Goal: Task Accomplishment & Management: Complete application form

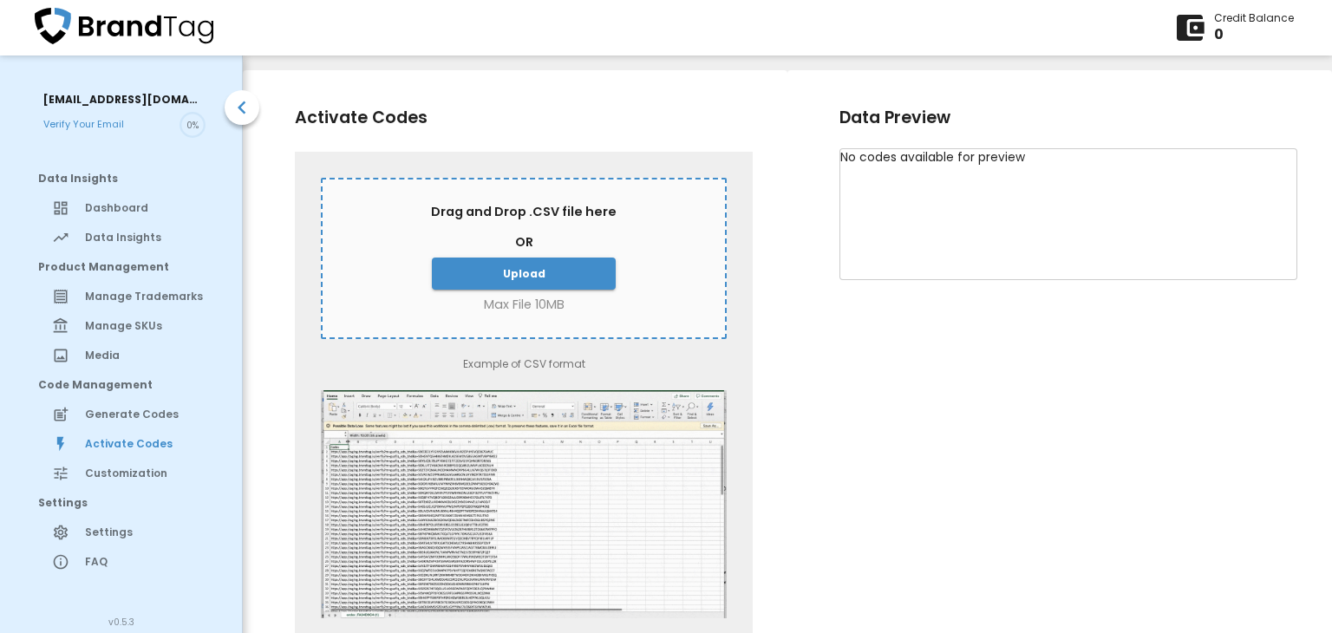
scroll to position [14, 0]
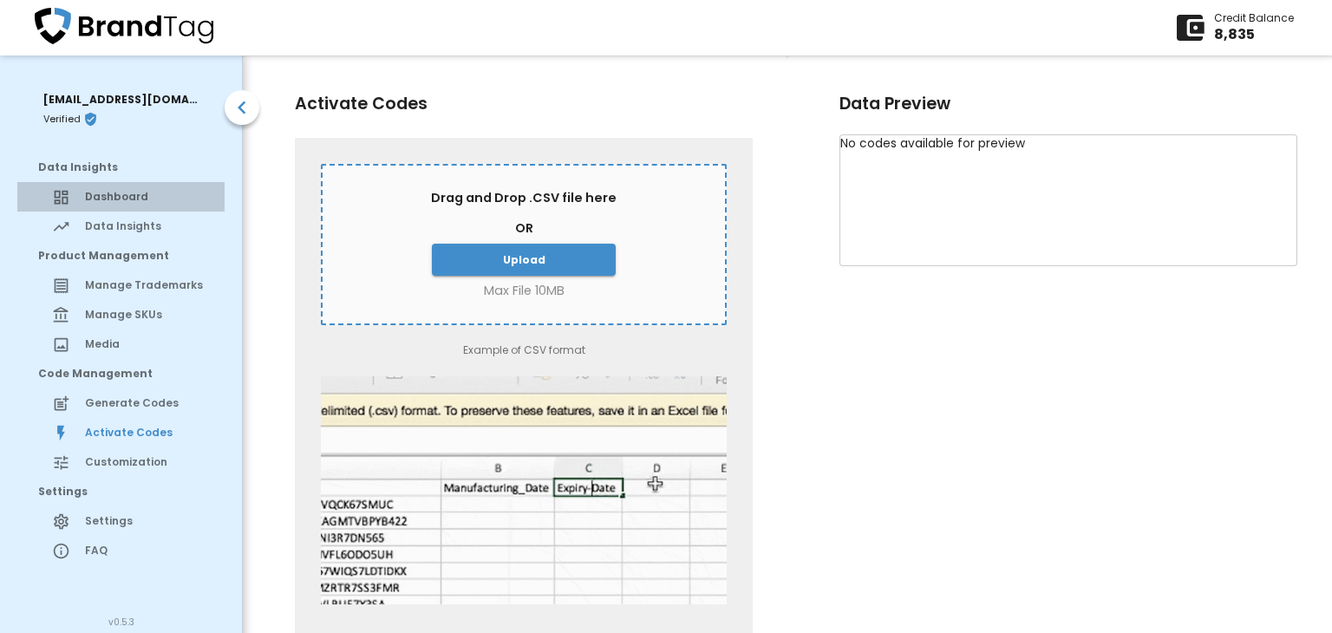
click at [125, 200] on span "Dashboard" at bounding box center [148, 197] width 126 height 16
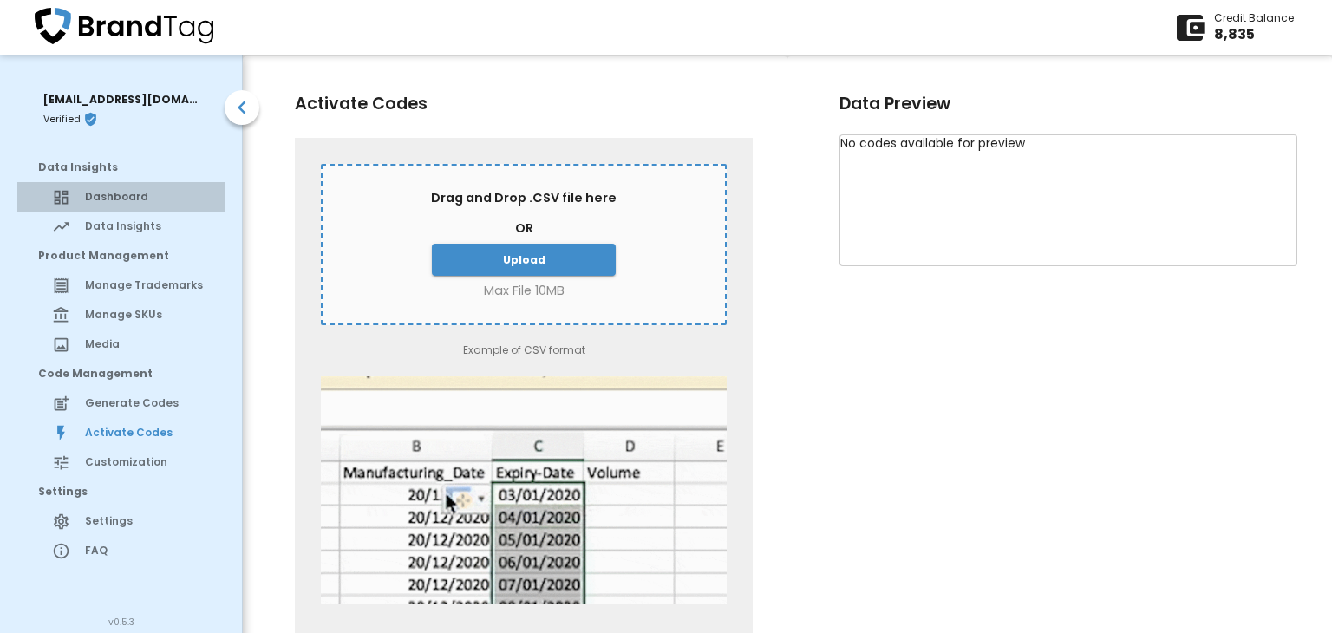
click at [118, 192] on span "Dashboard" at bounding box center [148, 197] width 126 height 16
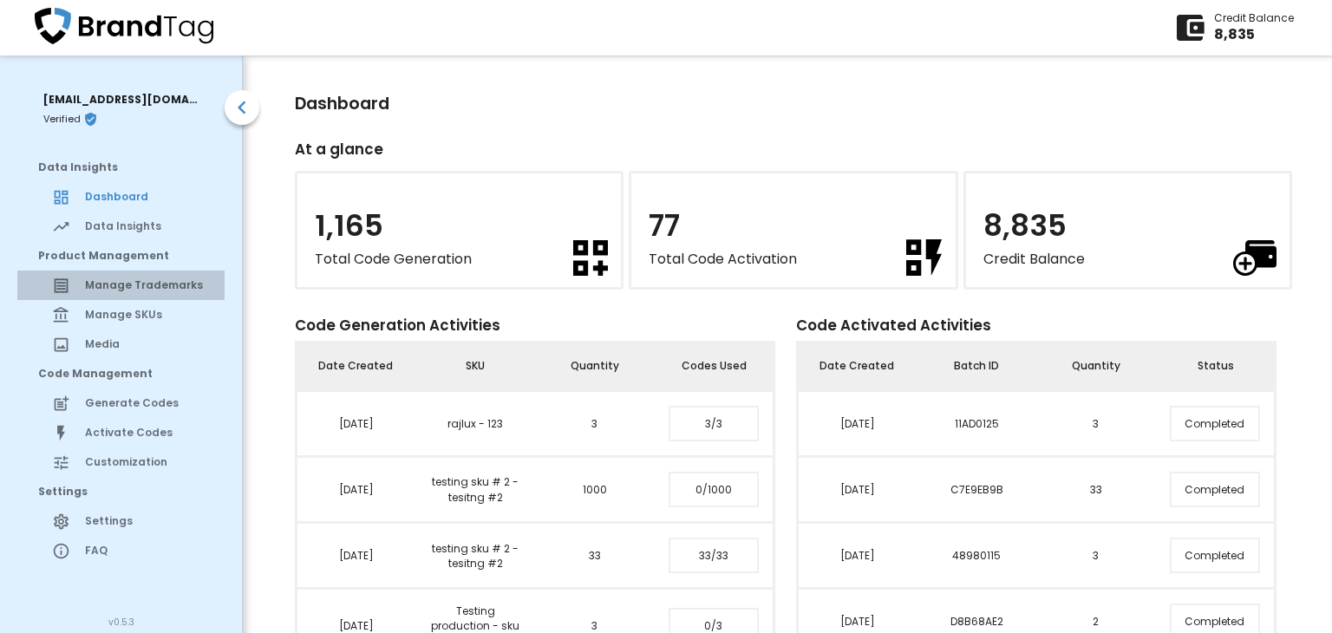
click at [134, 283] on span "Manage Trademarks" at bounding box center [148, 286] width 126 height 16
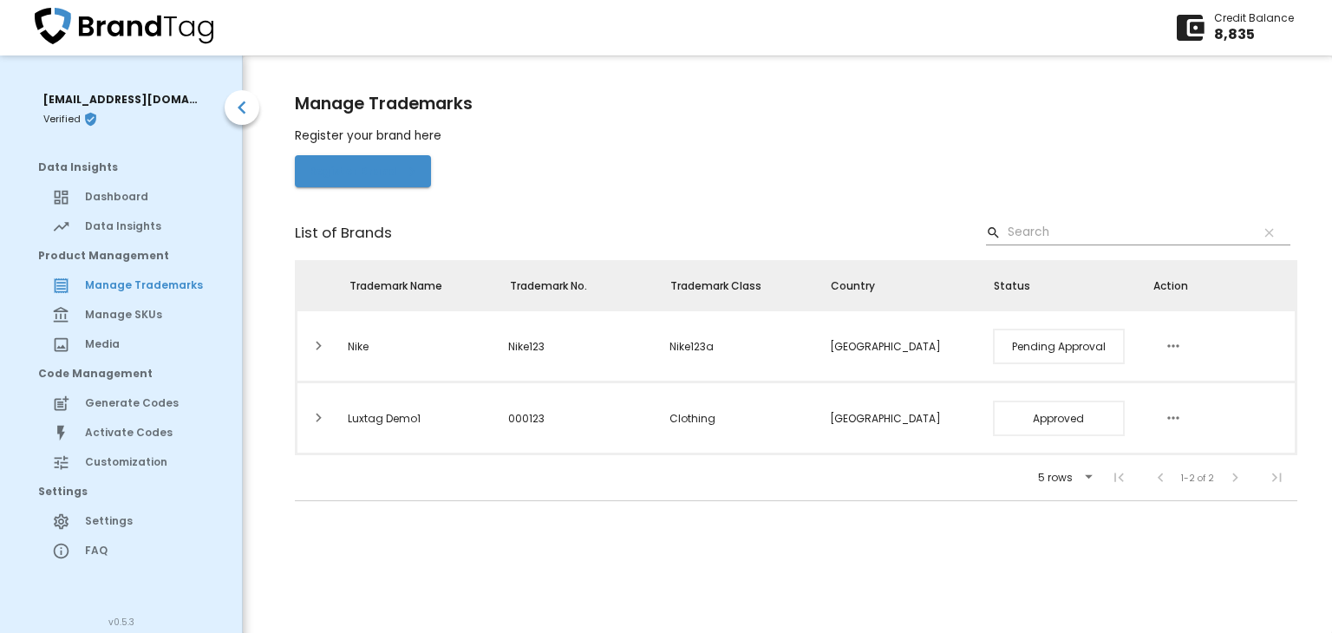
click at [340, 174] on span "Register Brand" at bounding box center [363, 171] width 108 height 18
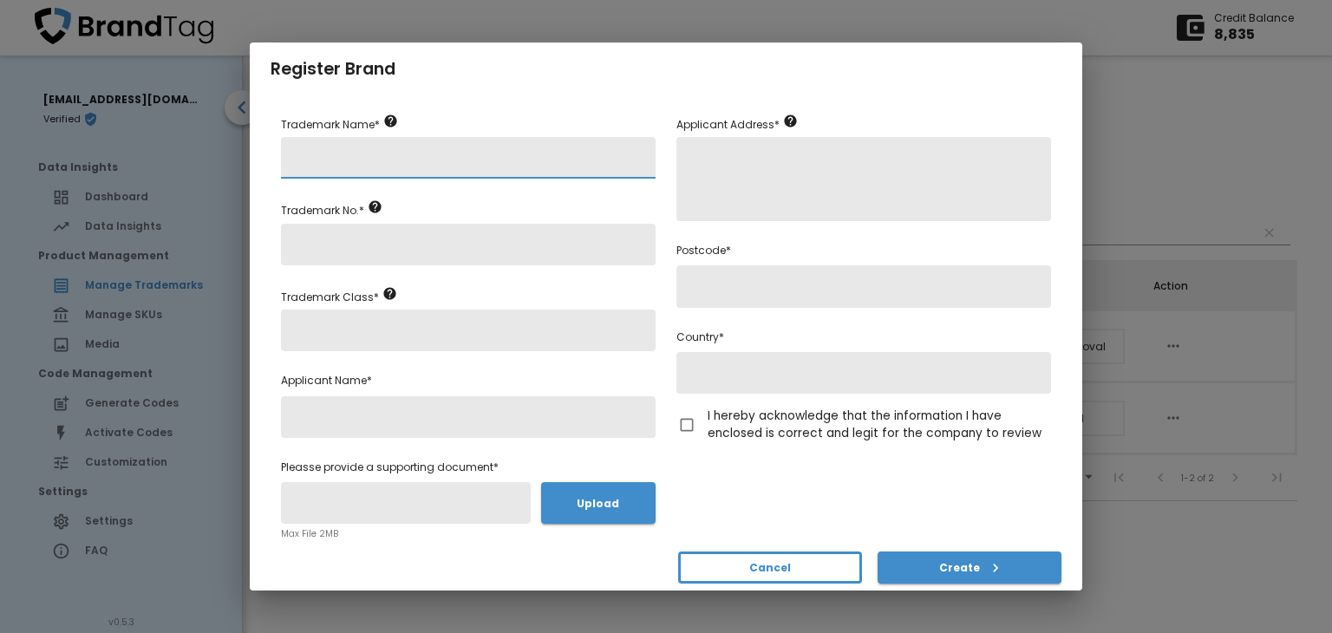
click at [451, 170] on input "text" at bounding box center [468, 158] width 375 height 42
type input "sketcher"
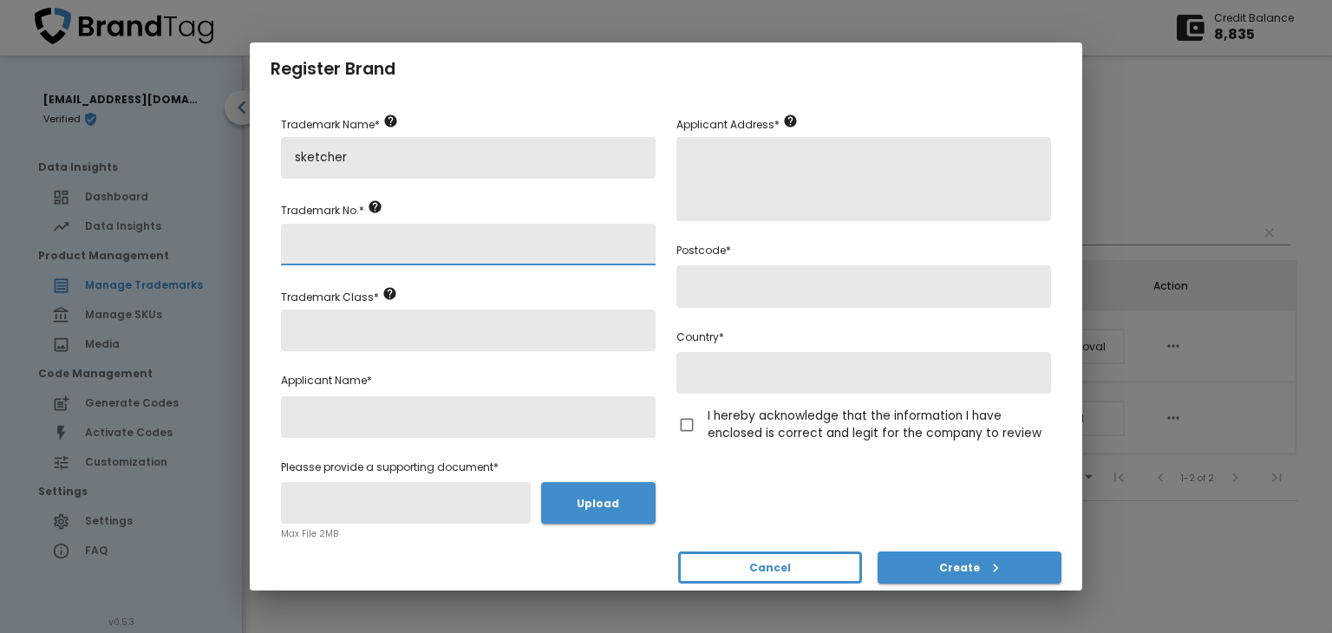
click at [452, 236] on input "text" at bounding box center [468, 245] width 375 height 42
drag, startPoint x: 258, startPoint y: 233, endPoint x: 250, endPoint y: 232, distance: 8.7
click at [250, 232] on div "Trademark Name * sketcher Trademark No. * sketcher123 Trademark Class * Applica…" at bounding box center [666, 343] width 833 height 494
type input "sketcher123"
click at [309, 330] on input "text" at bounding box center [468, 331] width 375 height 42
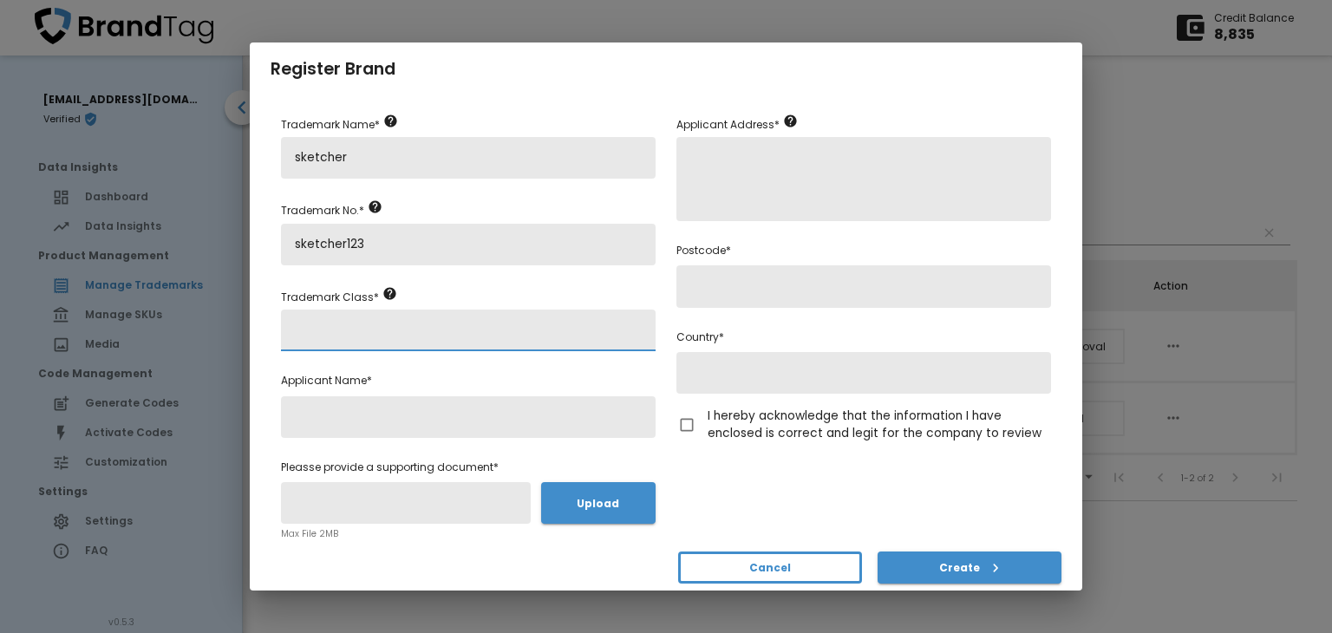
paste input "sketcher123"
type input "sketcher123a"
click at [356, 420] on input "text" at bounding box center [468, 417] width 375 height 42
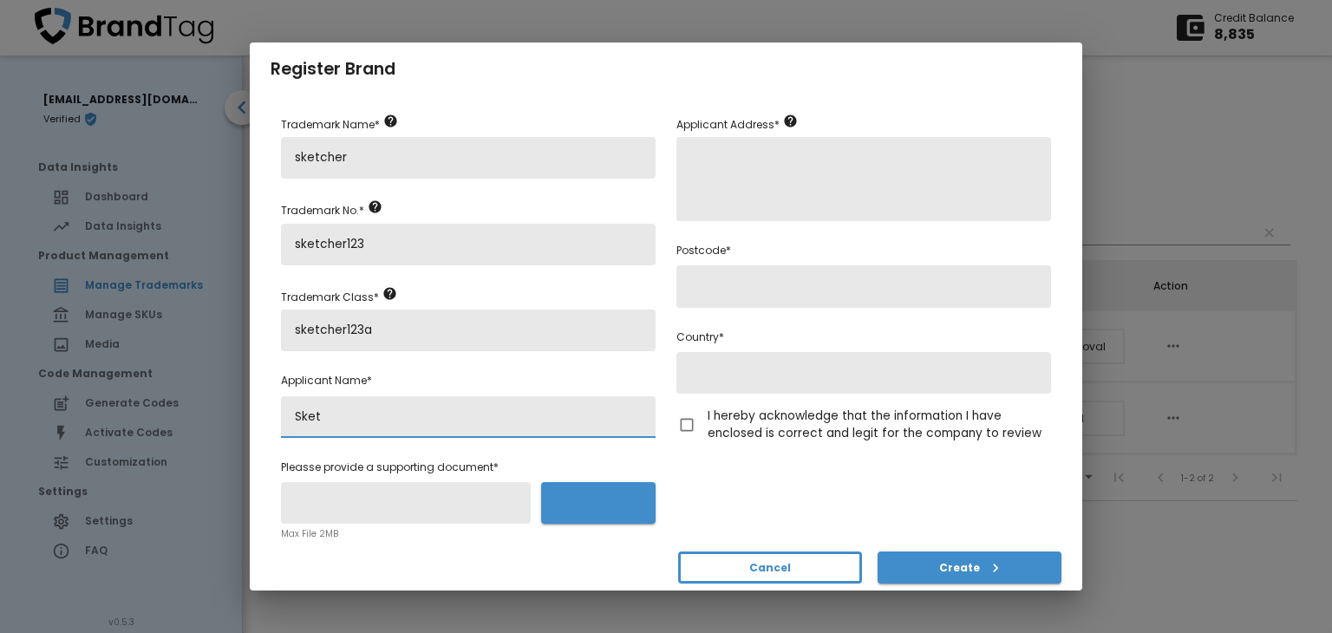
type input "Sket"
click at [557, 505] on span "Upload" at bounding box center [598, 503] width 87 height 18
click at [0, 0] on input "Upload" at bounding box center [0, 0] width 0 height 0
type input "brandtag_qr.png"
click at [748, 172] on textarea at bounding box center [864, 179] width 375 height 84
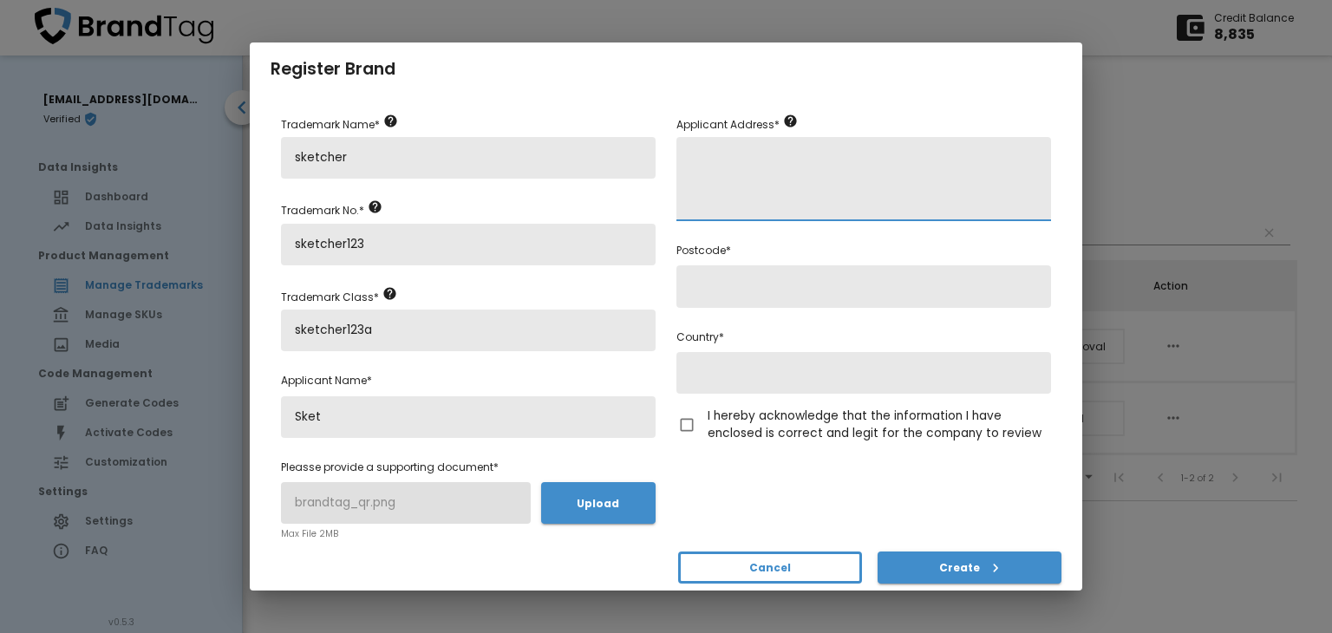
type textarea "[STREET_ADDRESS],"
type input "47150"
type input "[GEOGRAPHIC_DATA]"
click at [689, 424] on input "I hereby acknowledge that the information I have enclosed is correct and legit …" at bounding box center [687, 425] width 42 height 42
checkbox input "true"
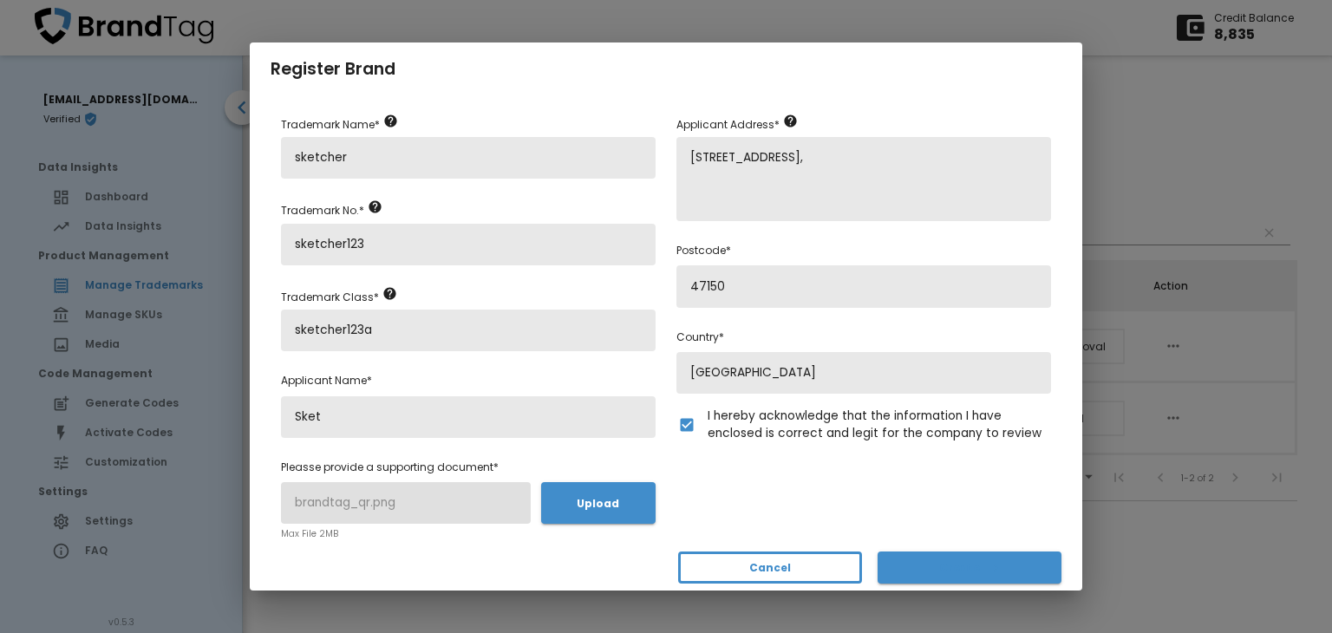
click at [961, 570] on span "Create" at bounding box center [970, 568] width 156 height 18
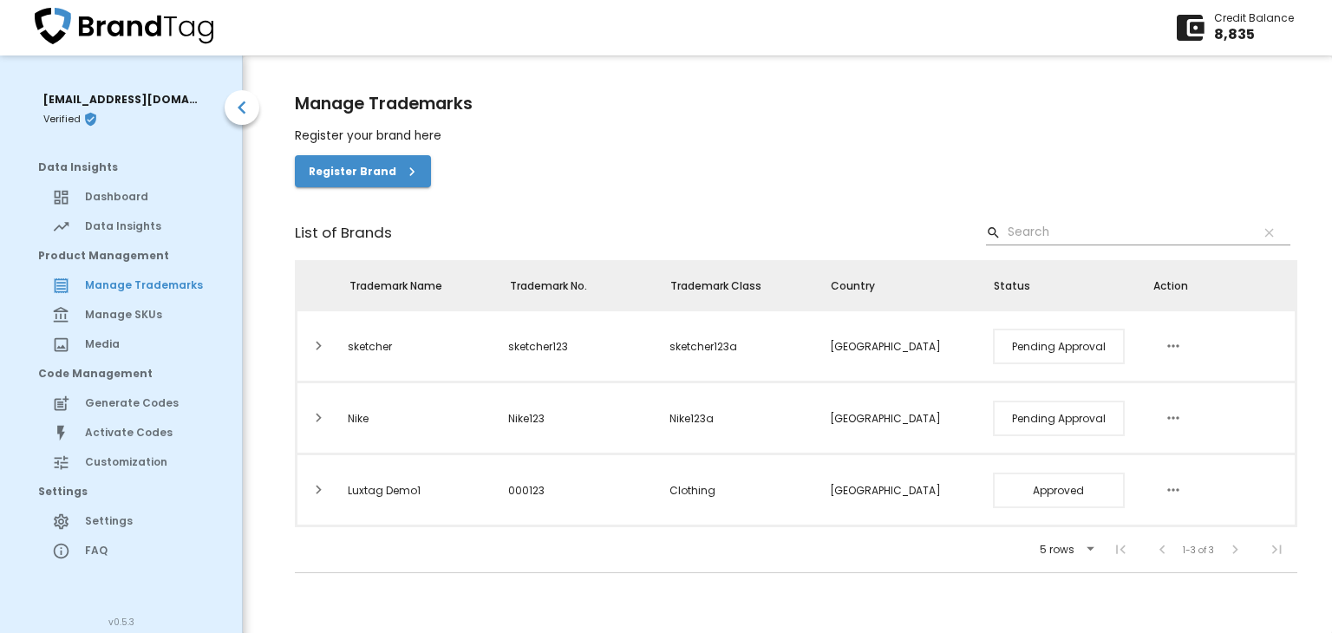
click at [113, 319] on span "Manage SKUs" at bounding box center [148, 315] width 126 height 16
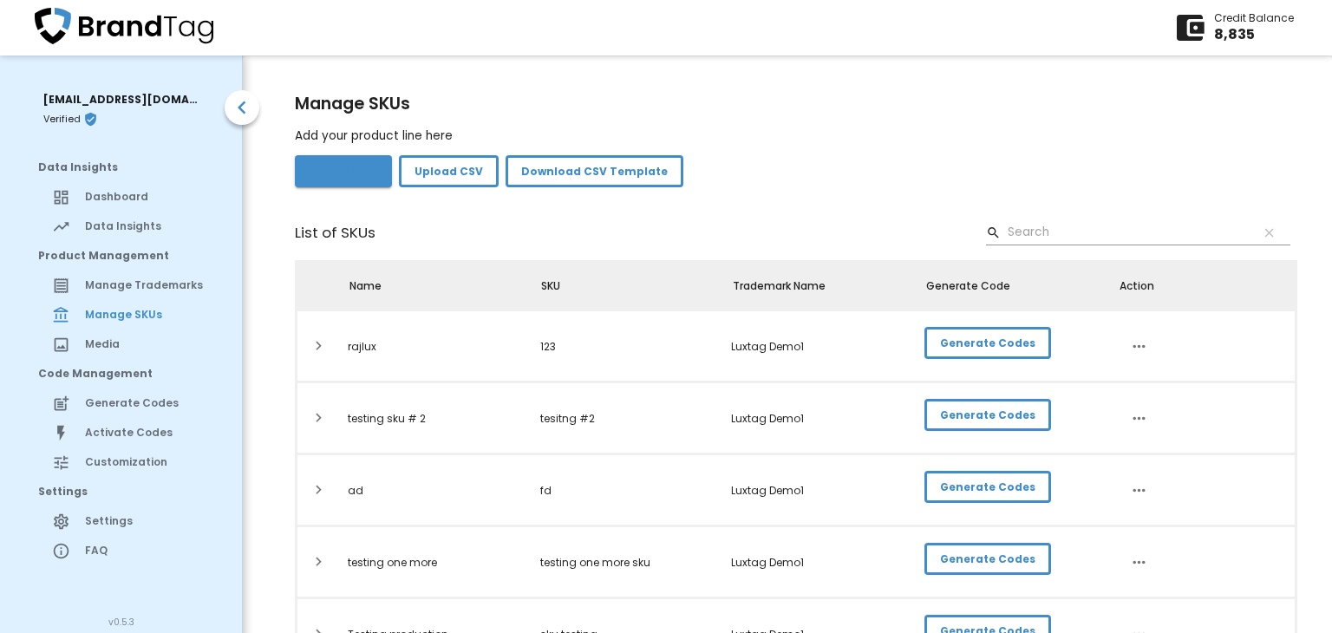
click at [332, 172] on span "Add SKU" at bounding box center [343, 171] width 69 height 18
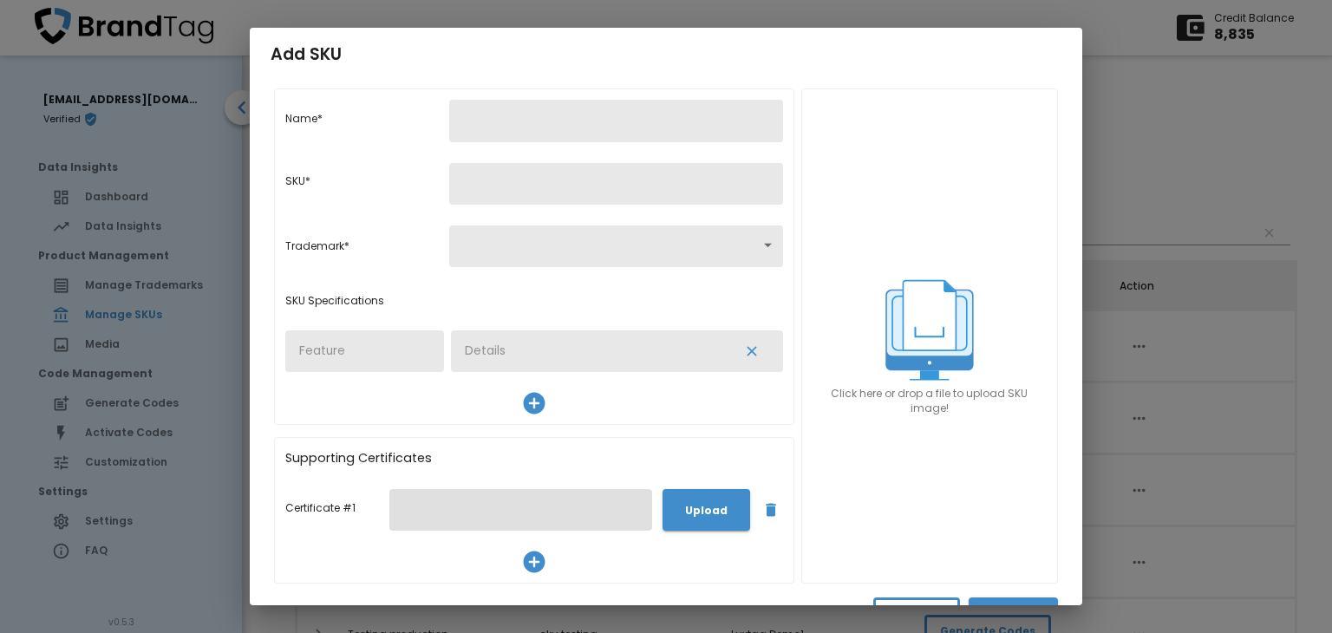
scroll to position [24, 0]
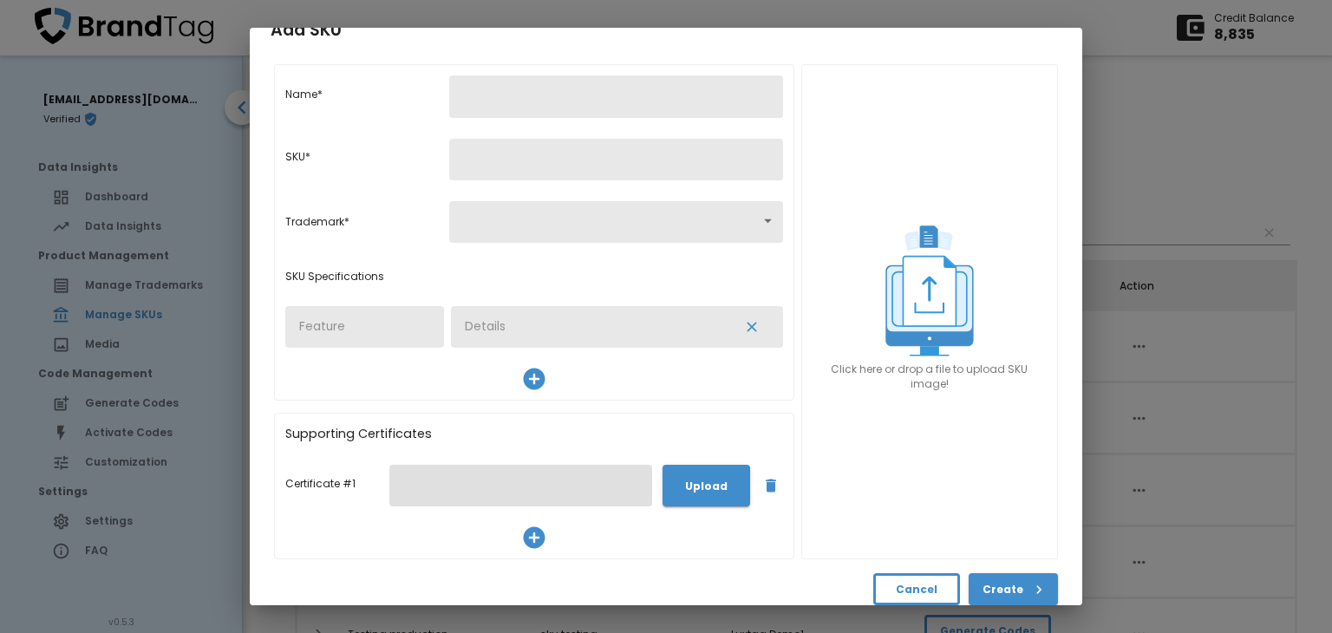
click at [541, 102] on input "text" at bounding box center [616, 96] width 334 height 42
type input "sket123"
click at [496, 163] on input "text" at bounding box center [616, 160] width 334 height 42
type input "sket123a"
click at [500, 232] on body "Credit Balance 8,835 [EMAIL_ADDRESS][DOMAIN_NAME] Verified Data Insights Dashbo…" at bounding box center [666, 310] width 1332 height 648
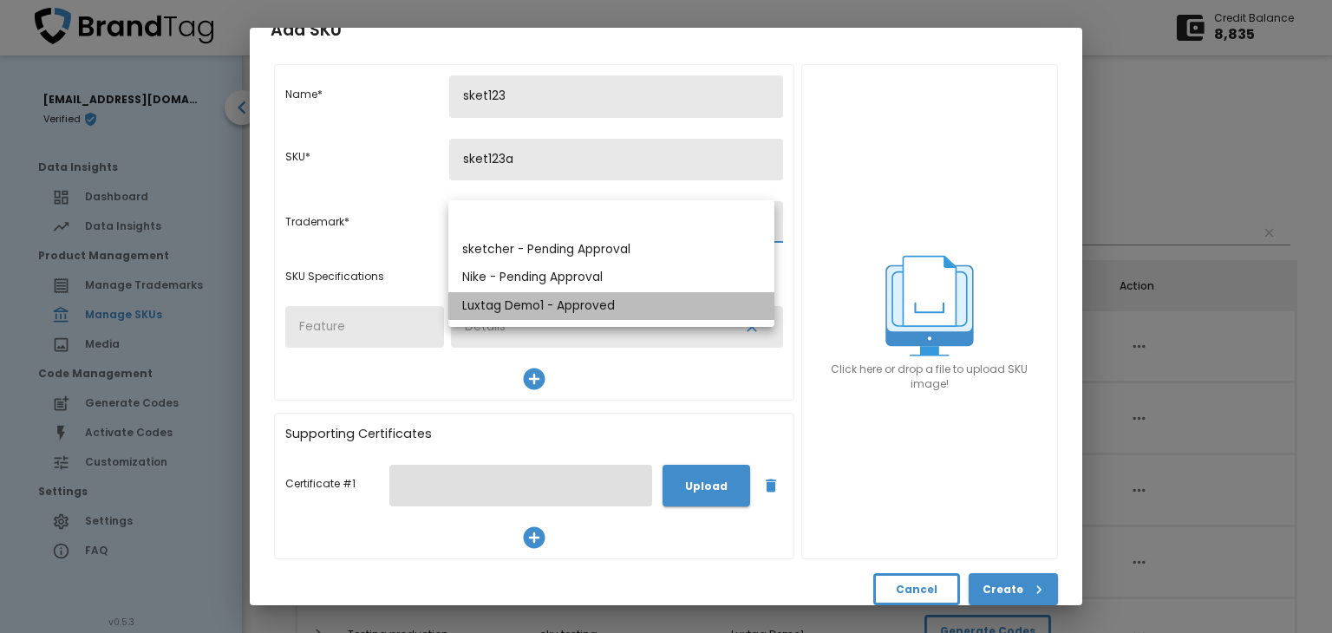
click at [508, 308] on li "Luxtag Demo1 - Approved" at bounding box center [611, 306] width 326 height 29
type input "39"
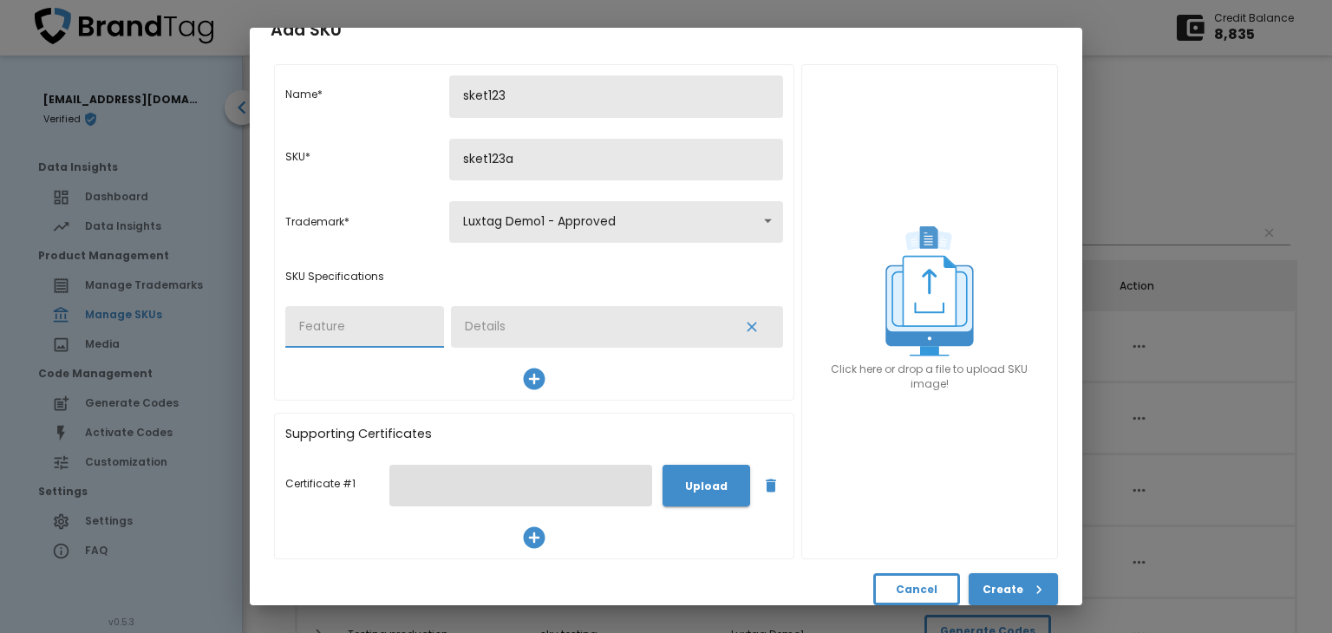
click at [359, 333] on input "text" at bounding box center [364, 327] width 159 height 42
type input "sket123"
click at [483, 330] on input "text" at bounding box center [587, 327] width 273 height 42
type input "sket12345"
click at [708, 501] on span "Upload" at bounding box center [707, 486] width 88 height 42
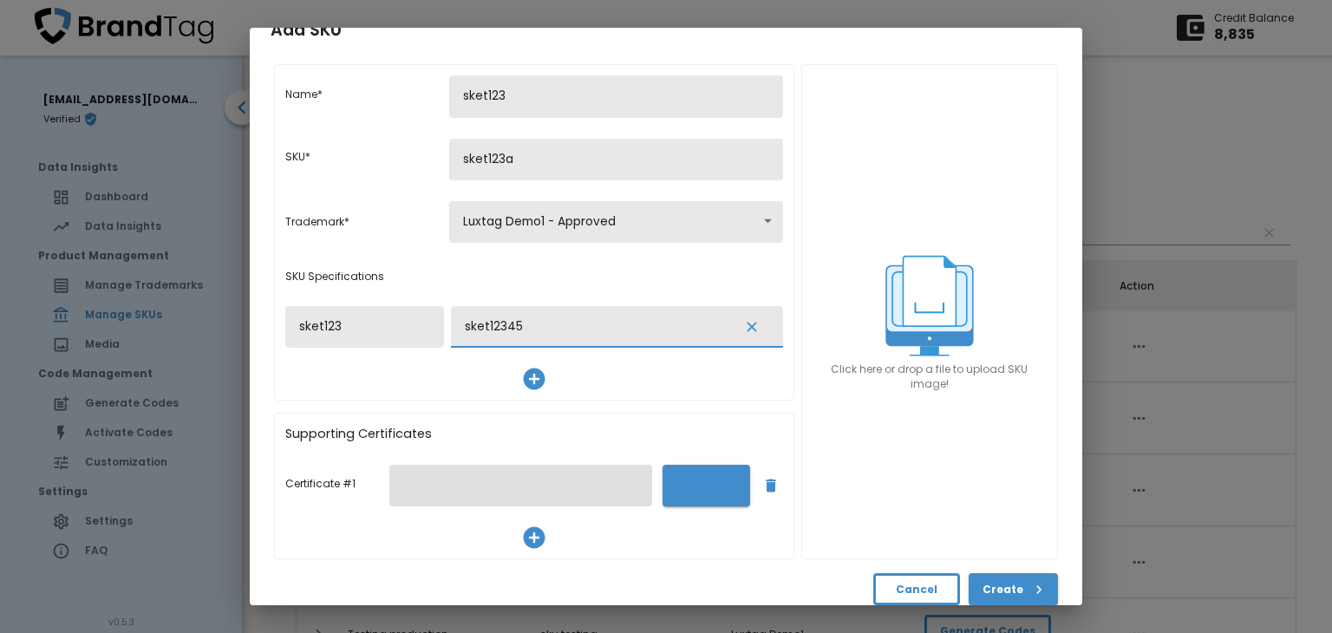
click at [0, 0] on input "Upload" at bounding box center [0, 0] width 0 height 0
type input "brandtag_qr.png"
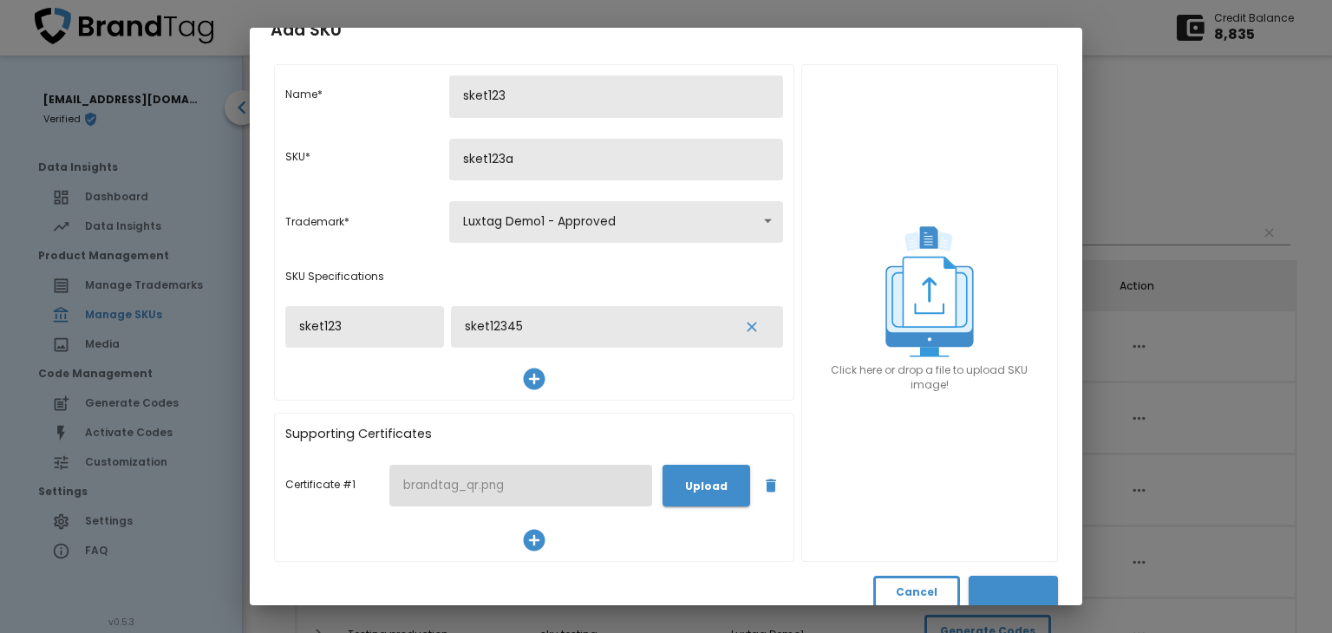
click at [1009, 587] on span "Create" at bounding box center [1014, 592] width 62 height 18
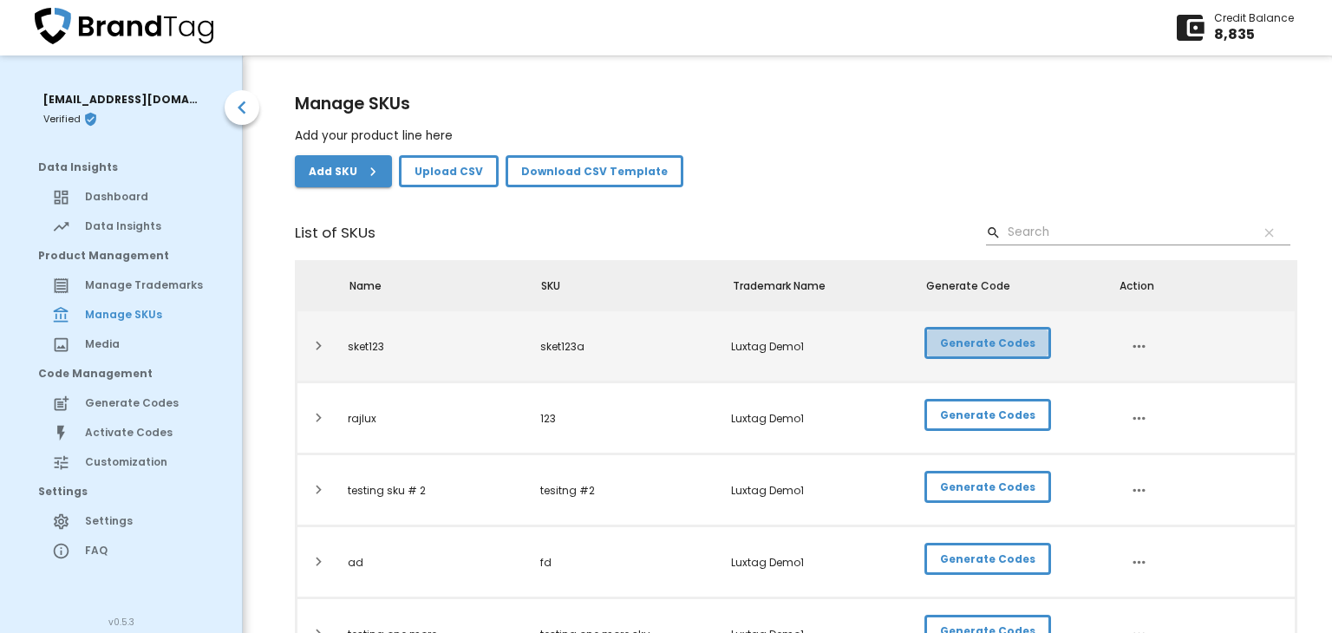
click at [980, 341] on span "Generate Codes" at bounding box center [987, 343] width 95 height 18
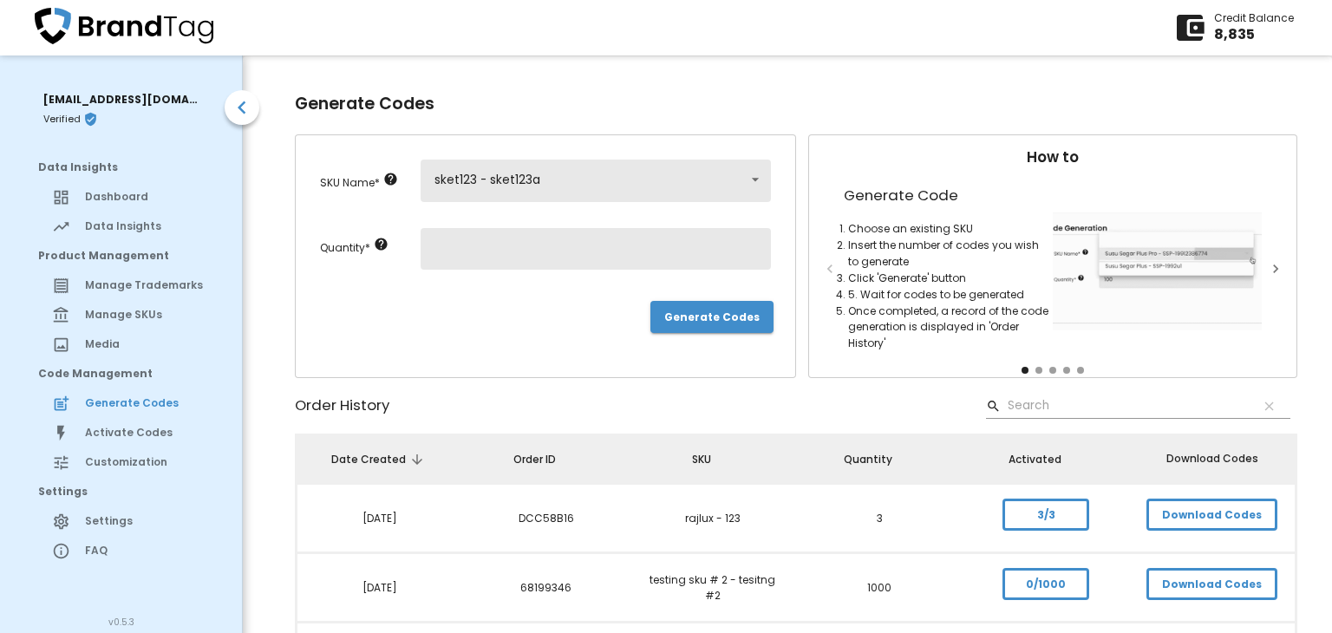
click at [528, 248] on input "number" at bounding box center [596, 249] width 350 height 42
type input "1000"
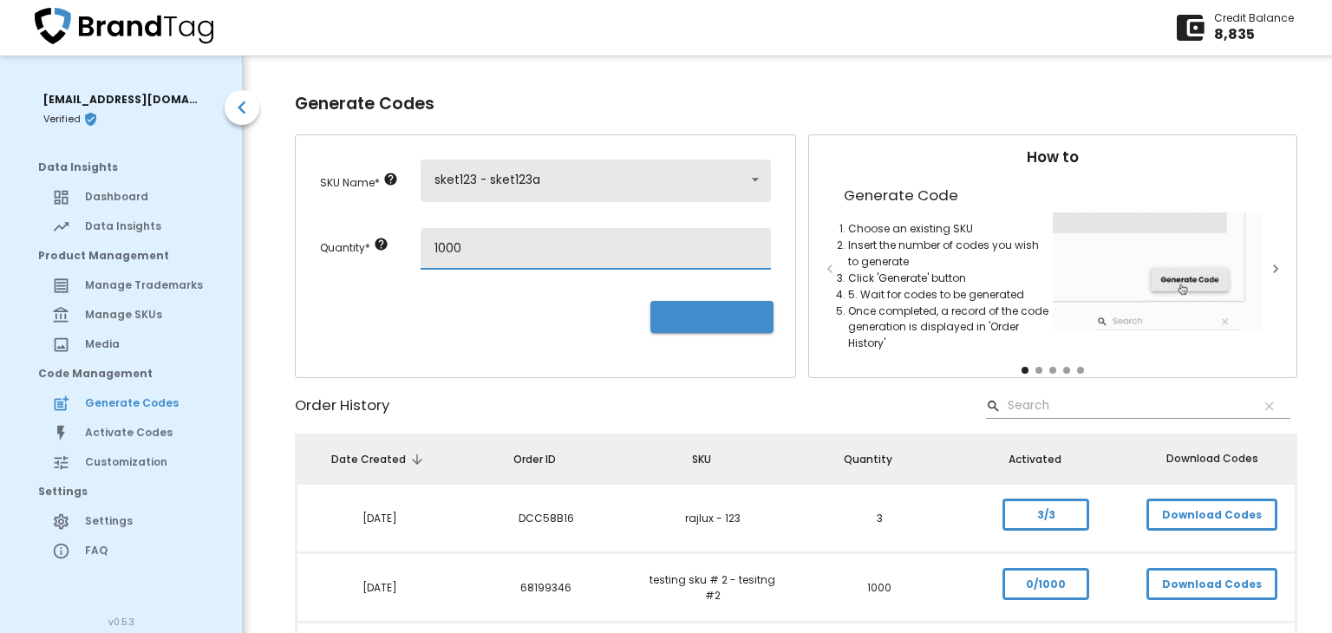
click at [695, 328] on button "Generate Codes" at bounding box center [712, 317] width 123 height 32
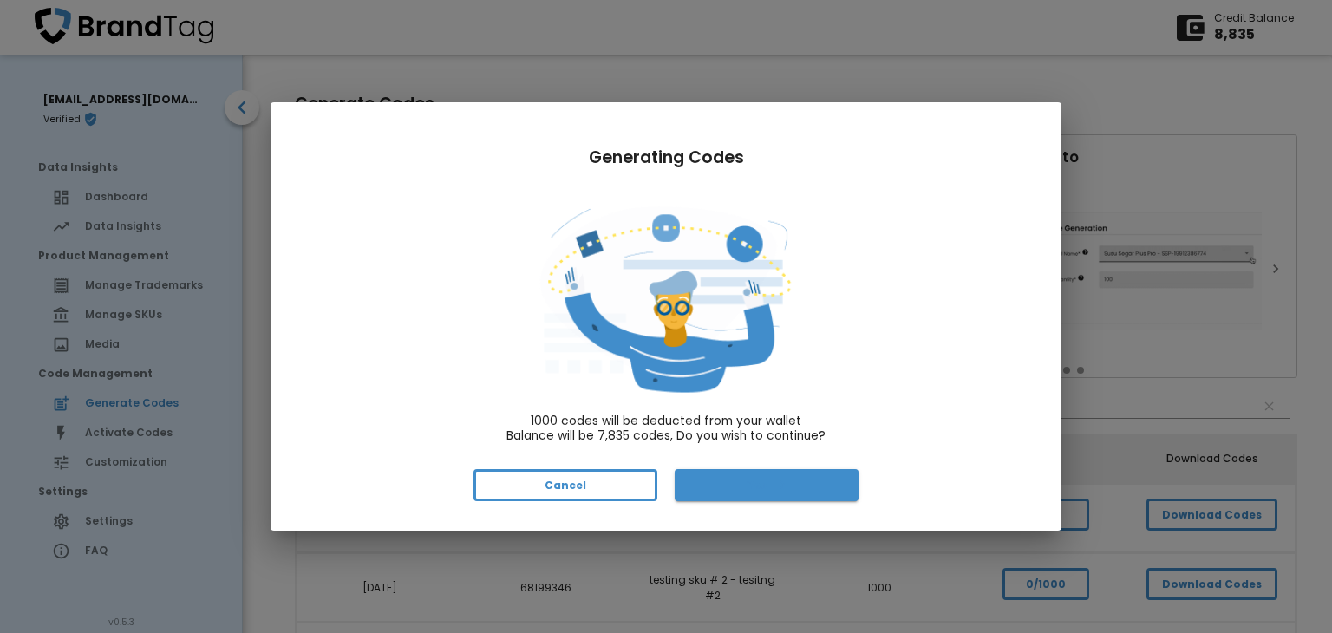
click at [749, 482] on span "Yes" at bounding box center [767, 485] width 156 height 18
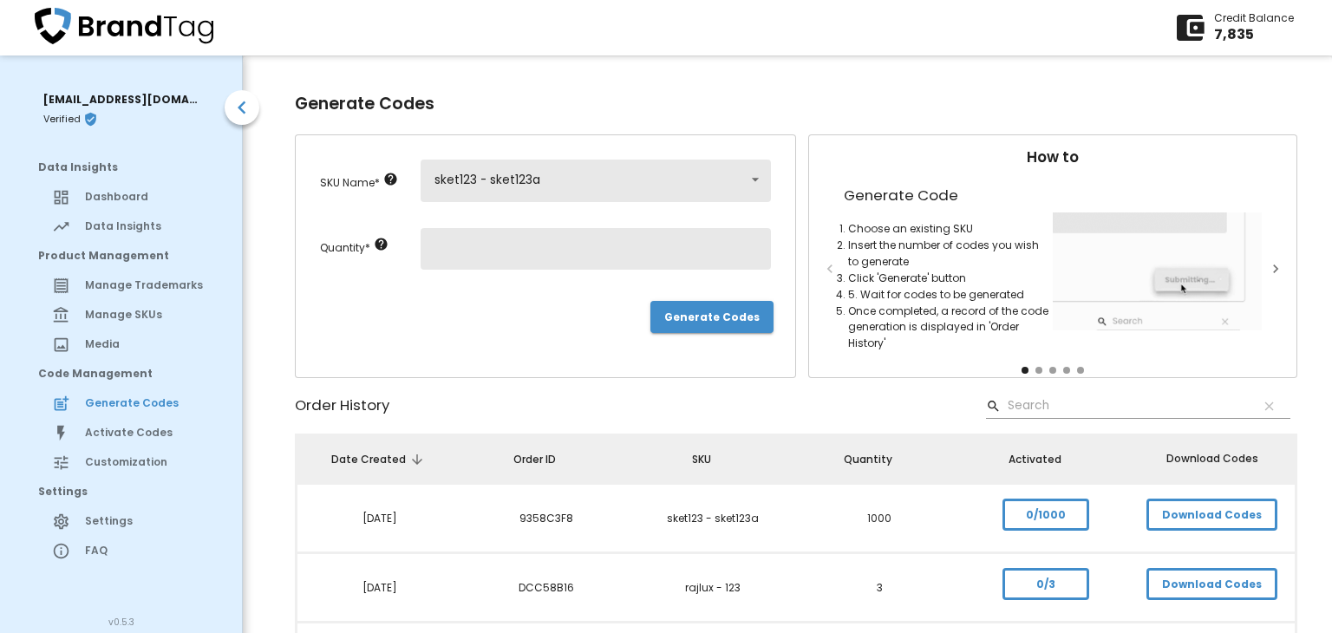
click at [1197, 514] on span "Download Codes" at bounding box center [1212, 515] width 100 height 18
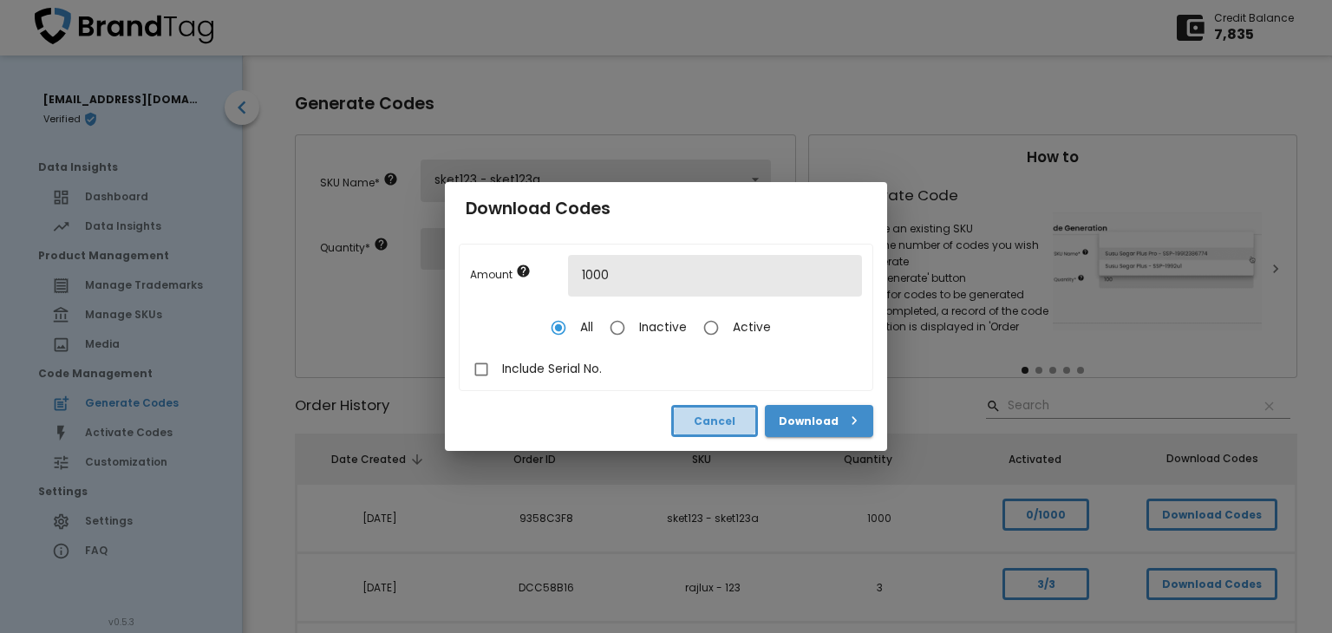
click at [687, 424] on span "Cancel" at bounding box center [715, 421] width 56 height 18
